Goal: Navigation & Orientation: Find specific page/section

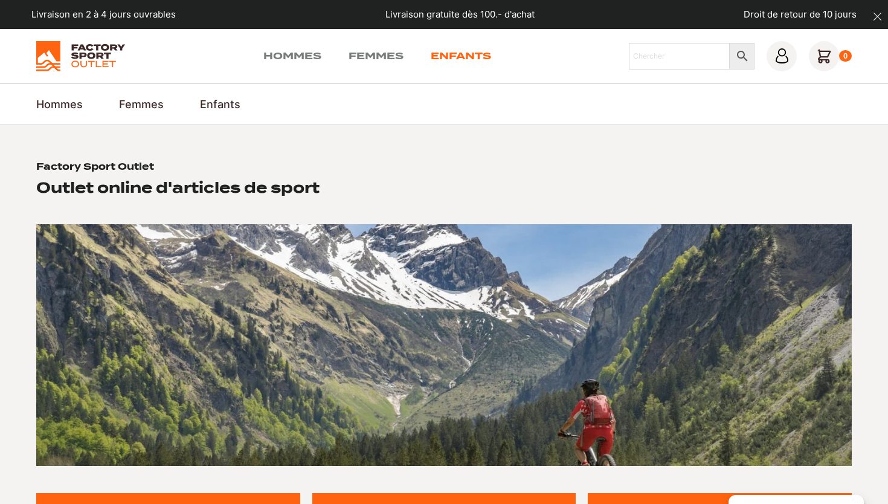
click at [462, 60] on link "Enfants" at bounding box center [461, 56] width 60 height 14
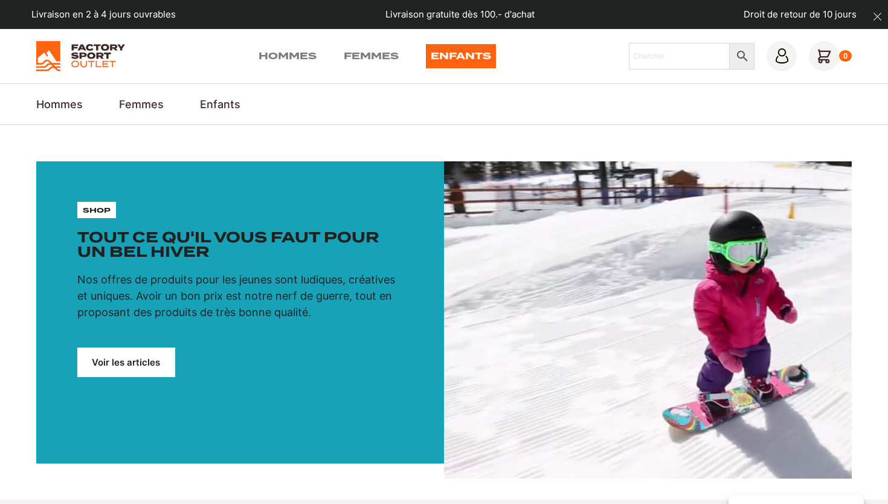
click at [77, 65] on img at bounding box center [80, 56] width 89 height 30
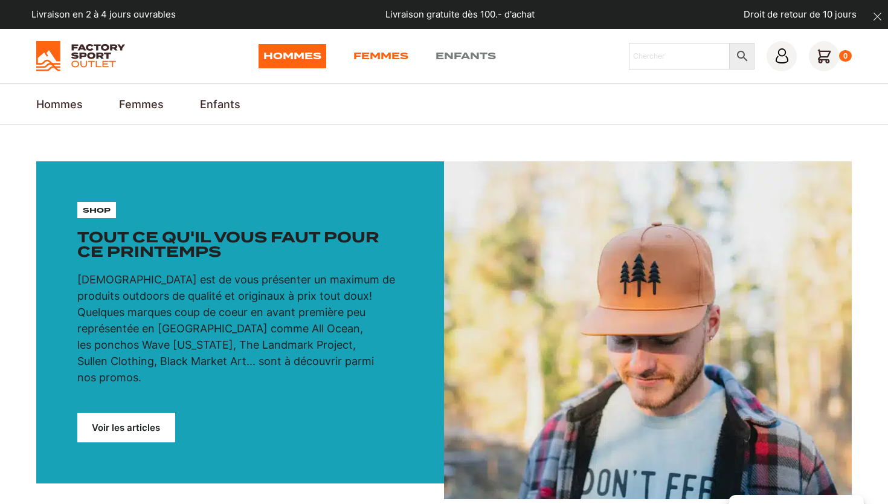
click at [395, 54] on link "Femmes" at bounding box center [380, 56] width 55 height 24
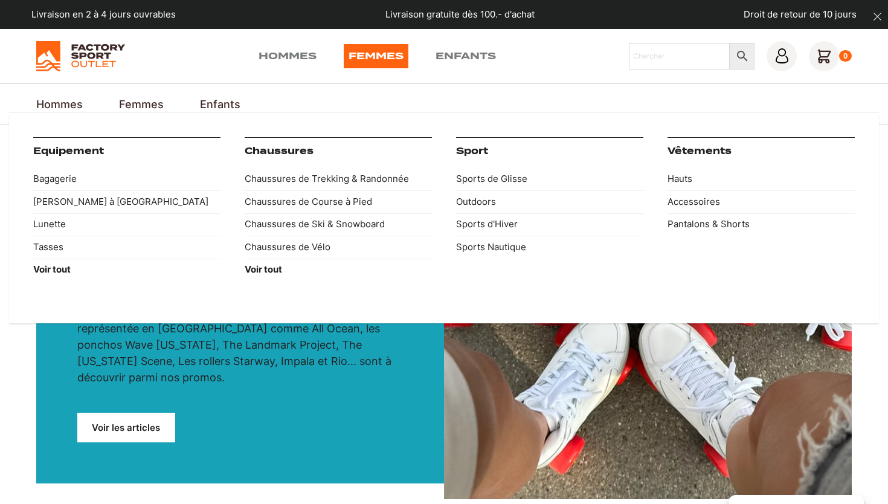
click at [68, 105] on link "Hommes" at bounding box center [59, 104] width 46 height 16
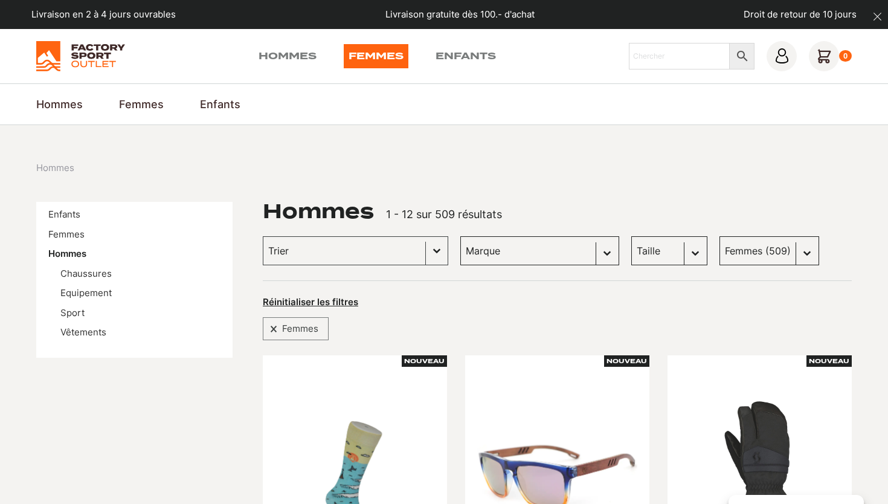
click at [566, 76] on div "Hommes Femmes Enfants Chercher × 0" at bounding box center [444, 56] width 888 height 54
click at [533, 60] on div "Hommes Femmes Enfants Chercher × 0" at bounding box center [443, 56] width 815 height 30
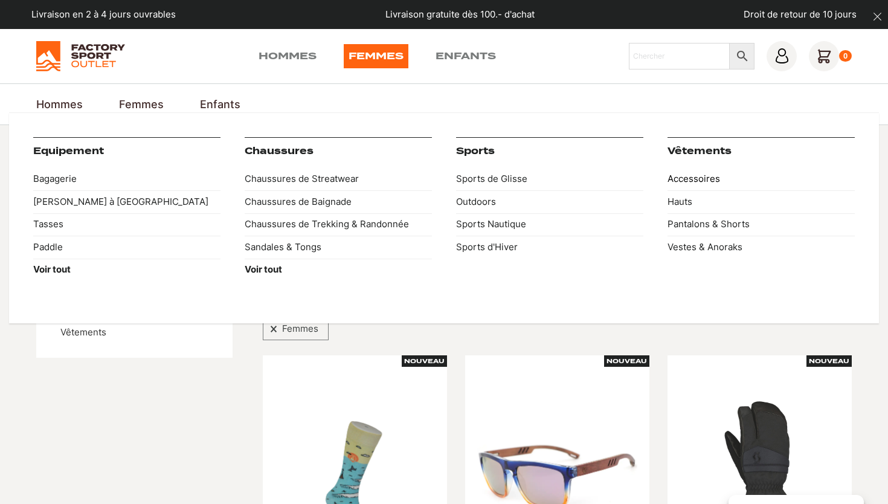
click at [697, 182] on link "Accessoires" at bounding box center [760, 179] width 187 height 23
